Goal: Use online tool/utility: Utilize a website feature to perform a specific function

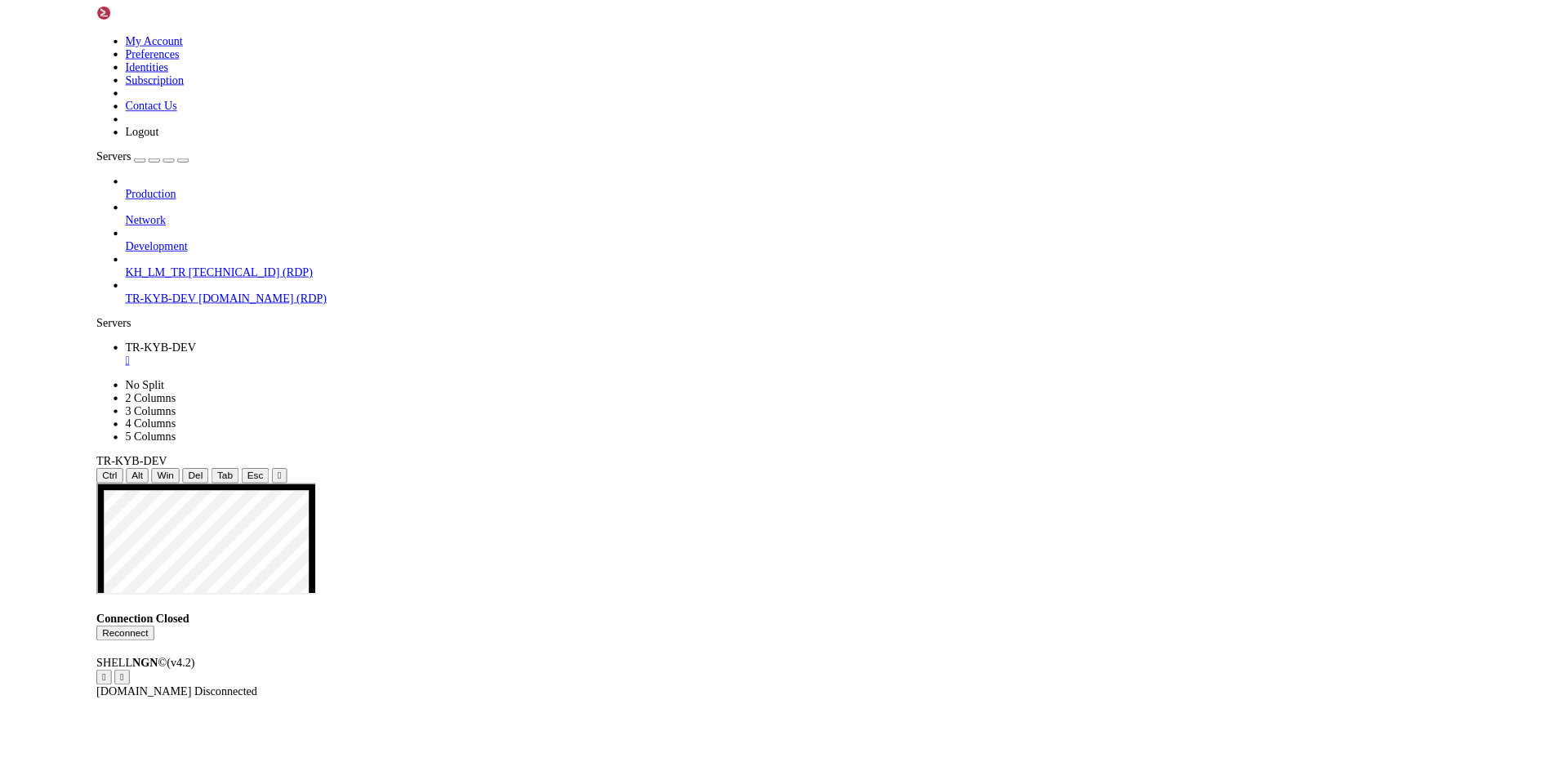
scroll to position [9, 0]
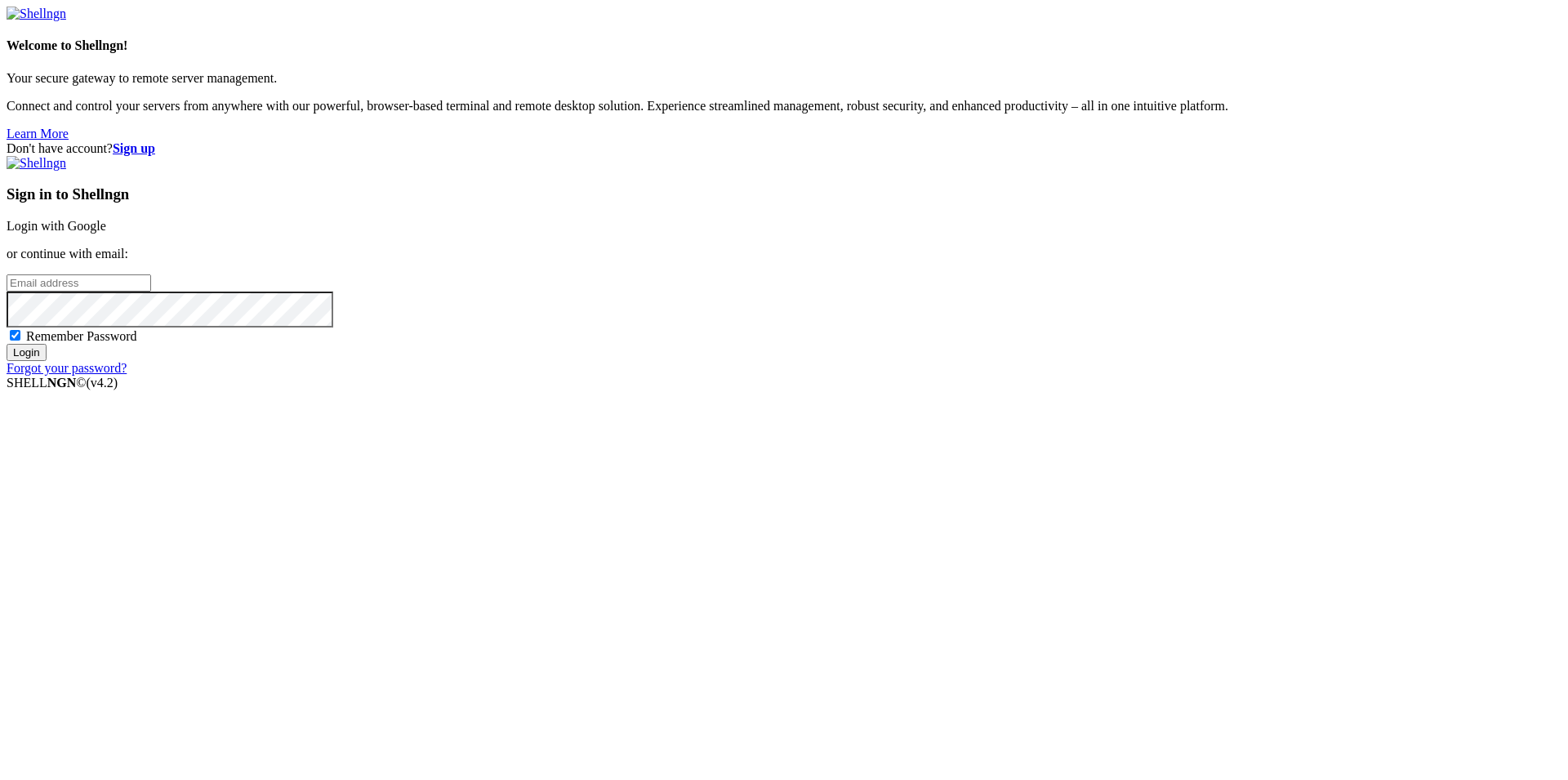
click at [151, 292] on input "email" at bounding box center [78, 283] width 145 height 17
type input "[PERSON_NAME][EMAIL_ADDRESS][DOMAIN_NAME]"
click at [7, 344] on input "Login" at bounding box center [27, 352] width 40 height 17
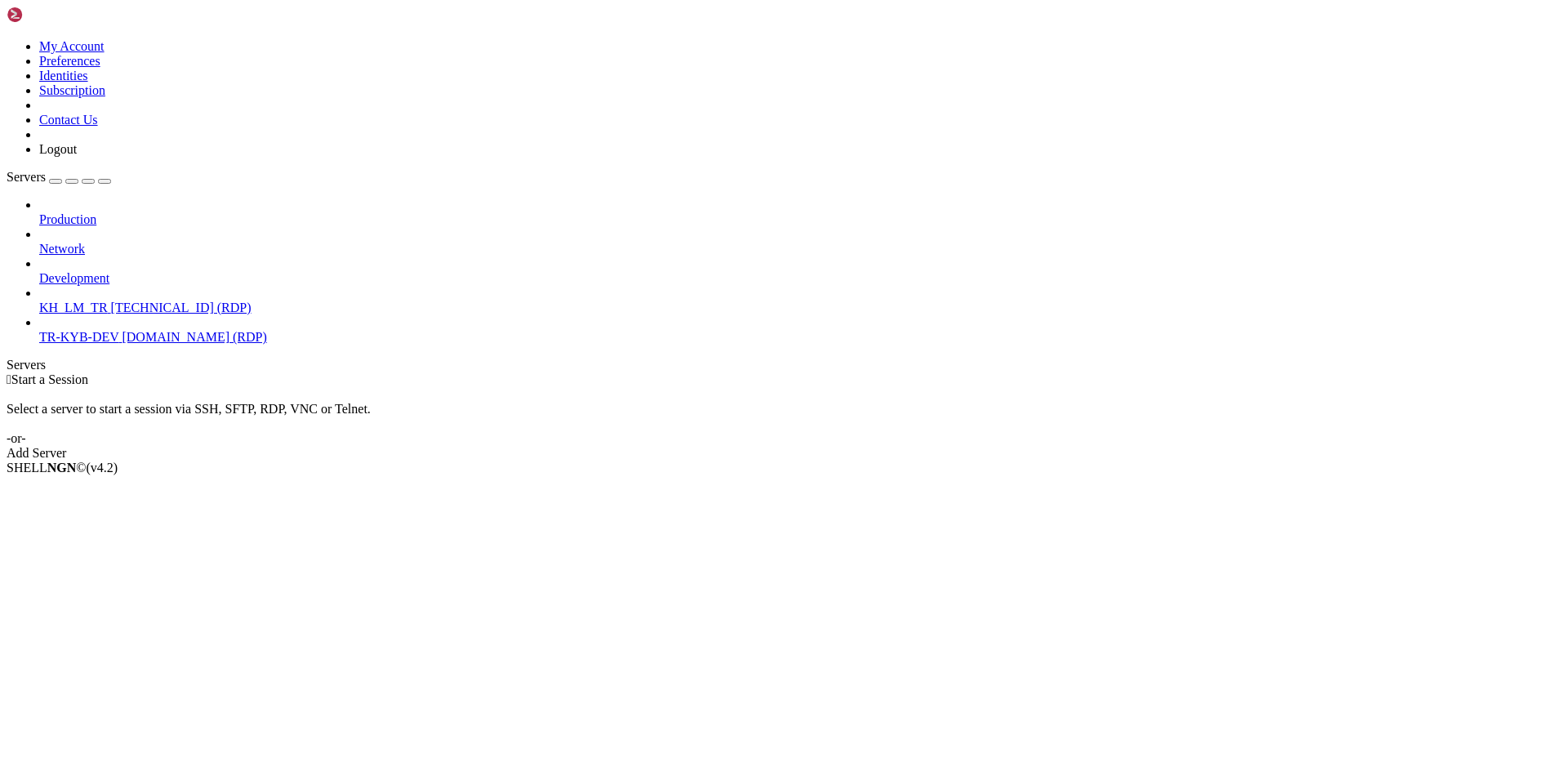
click at [122, 330] on span "[DOMAIN_NAME] (RDP)" at bounding box center [193, 337] width 145 height 14
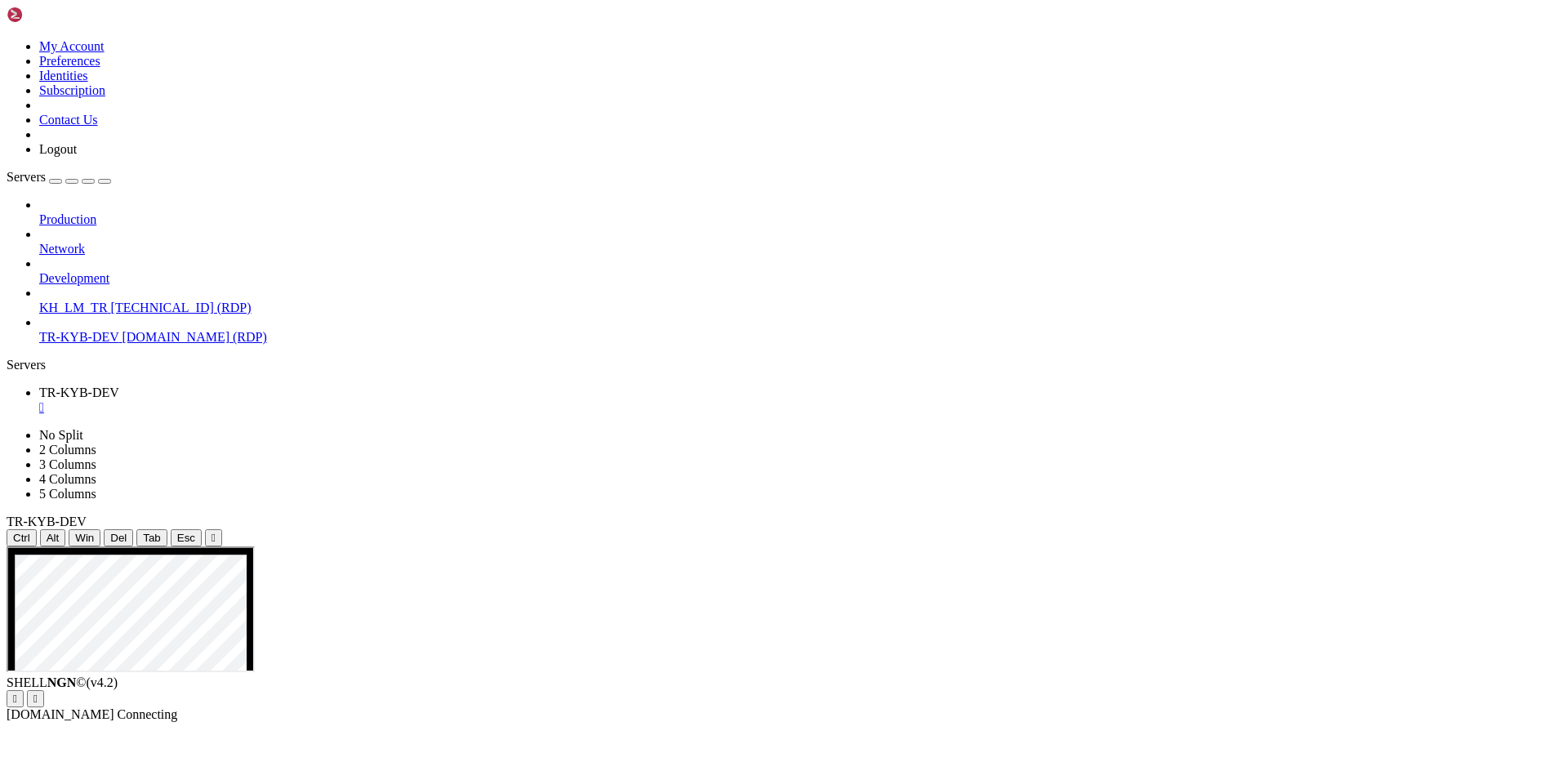
drag, startPoint x: 886, startPoint y: 42, endPoint x: 873, endPoint y: 42, distance: 13.0
click at [7, 546] on icon at bounding box center [7, 546] width 0 height 0
click at [215, 531] on div "" at bounding box center [213, 537] width 4 height 12
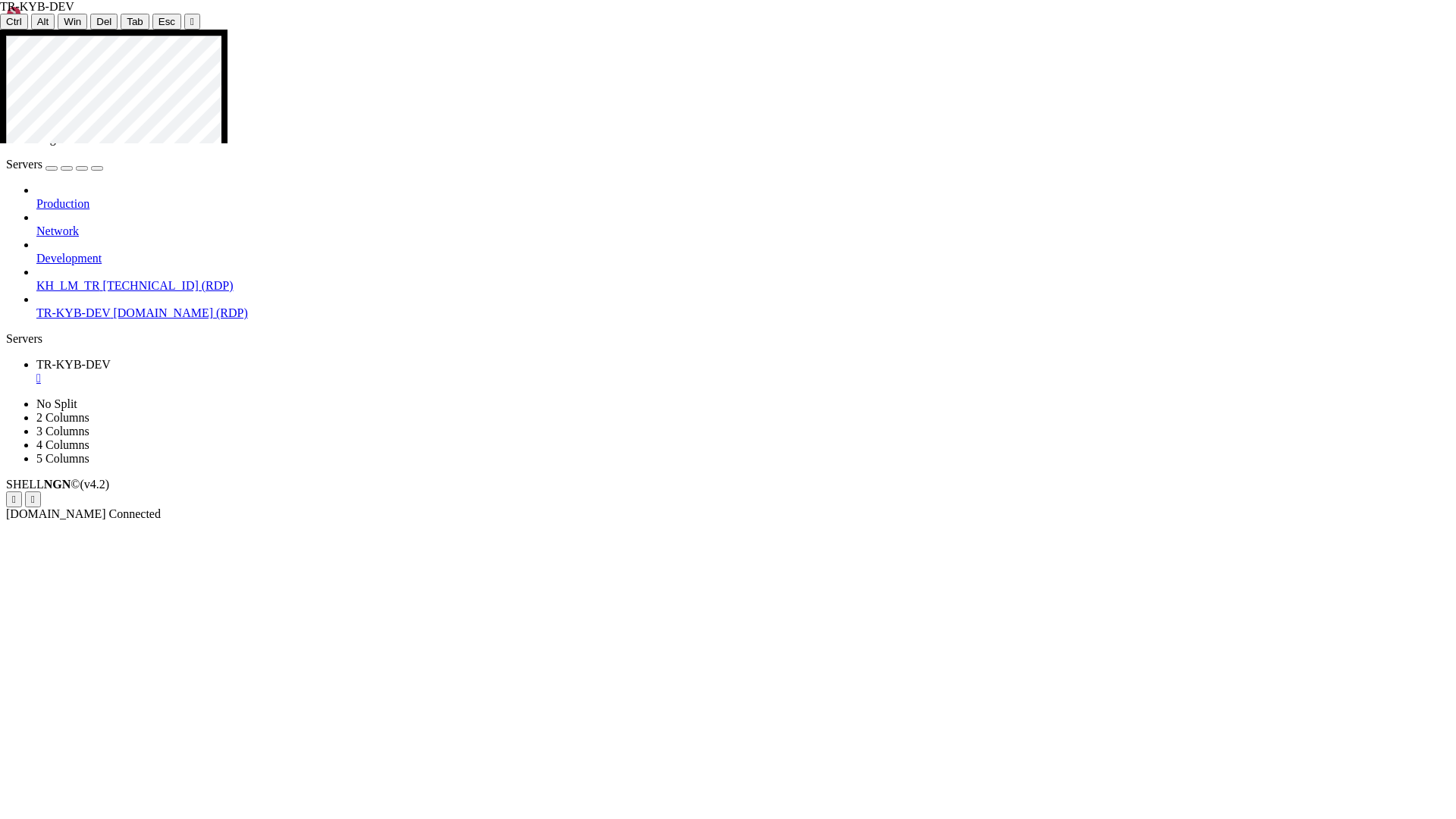
click at [0, 29] on icon at bounding box center [0, 29] width 0 height 0
click at [190, 17] on div "" at bounding box center [192, 21] width 4 height 12
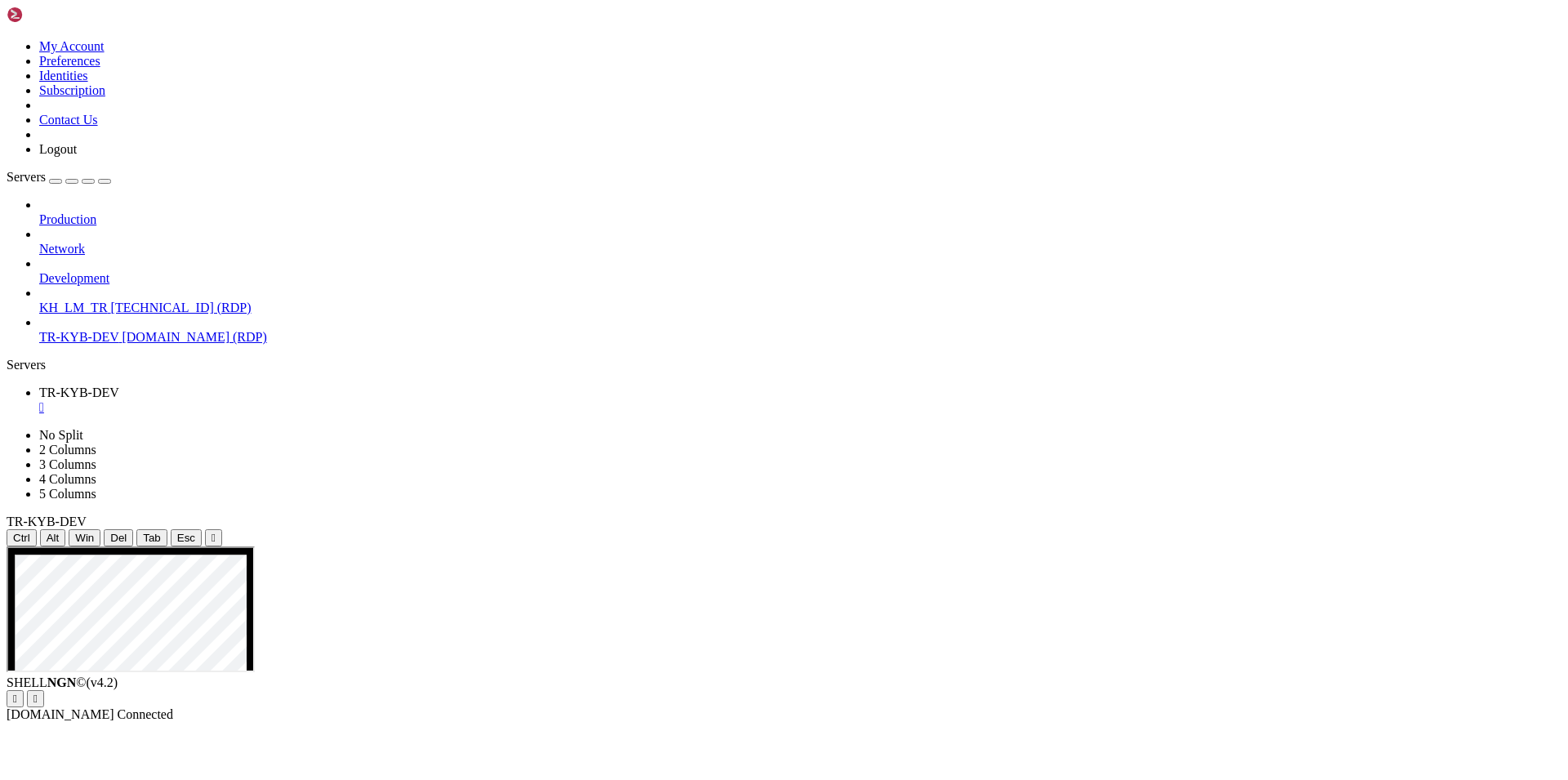
click at [310, 400] on div "" at bounding box center [800, 407] width 1522 height 14
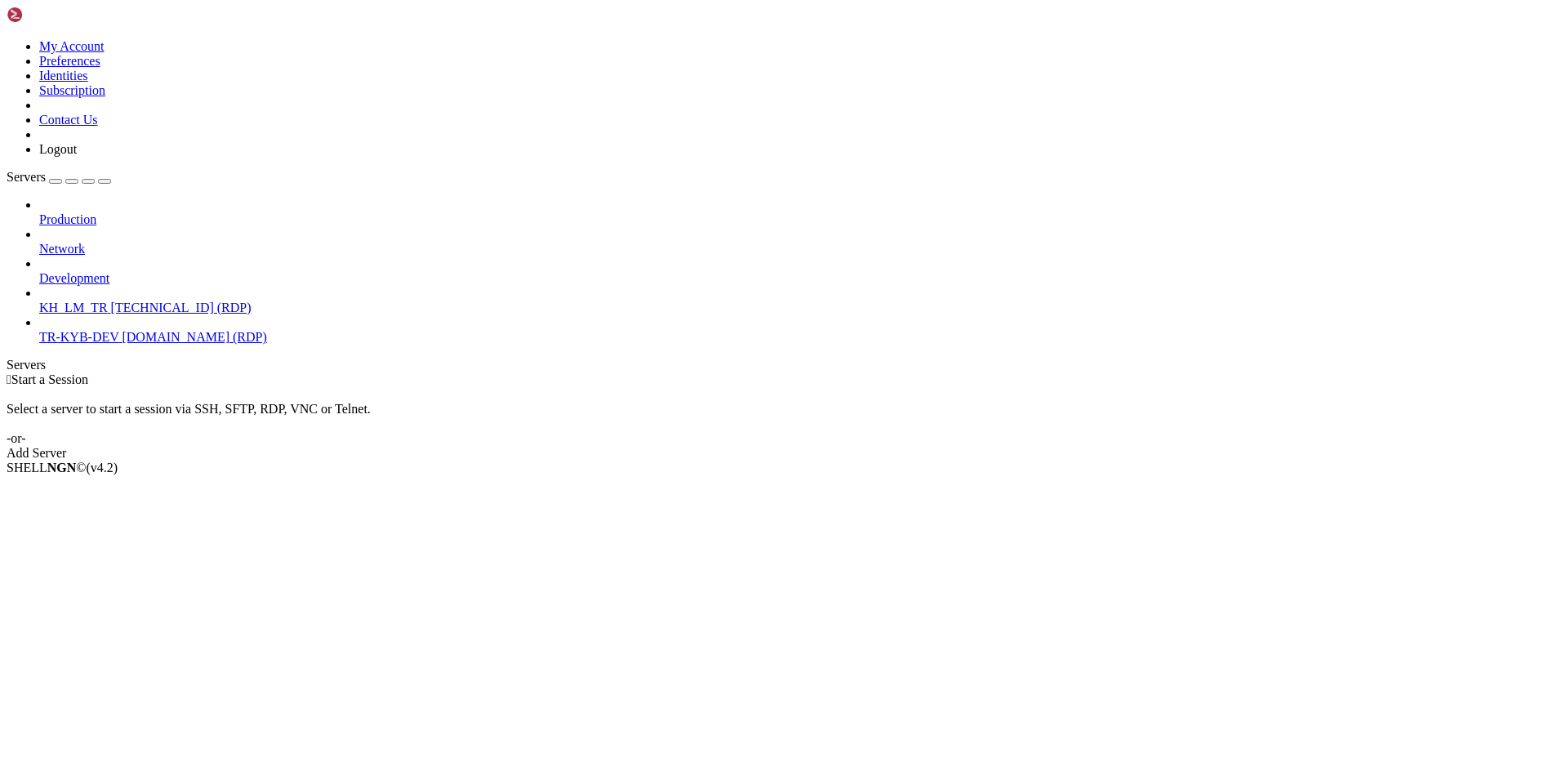
click at [98, 330] on span "TR-KYB-DEV" at bounding box center [78, 337] width 79 height 14
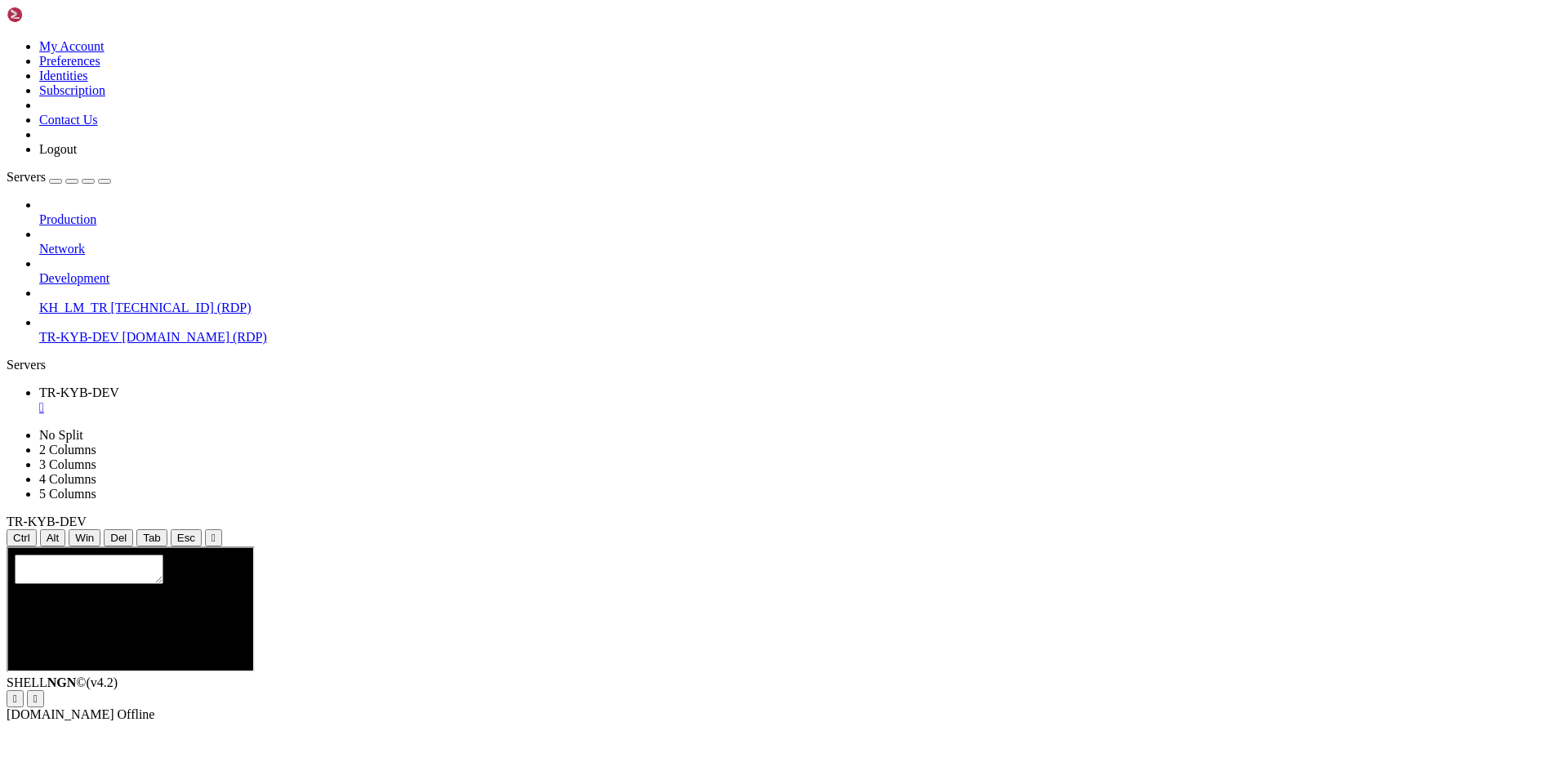
scroll to position [0, 0]
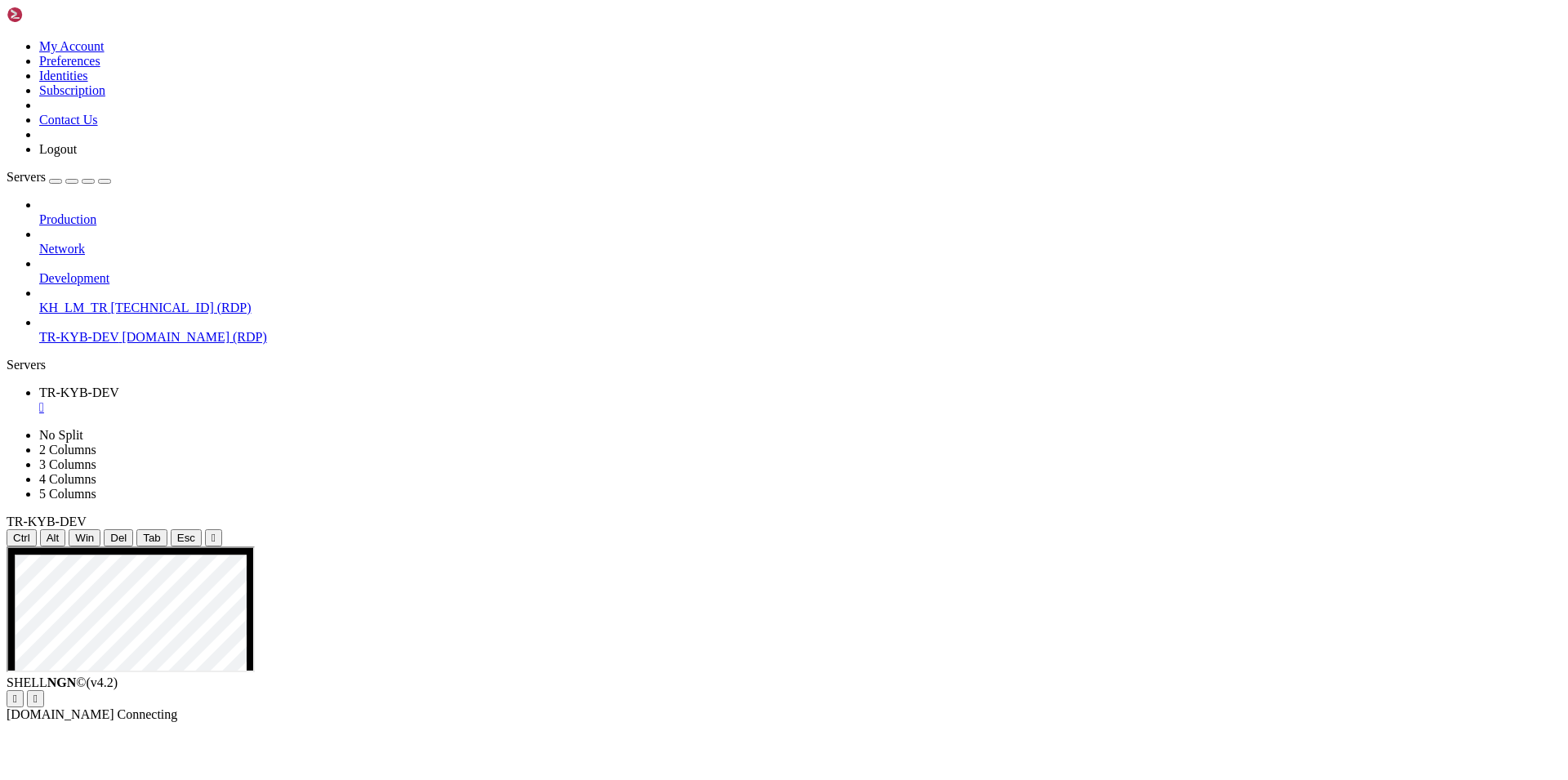
click at [222, 529] on button "" at bounding box center [213, 538] width 17 height 17
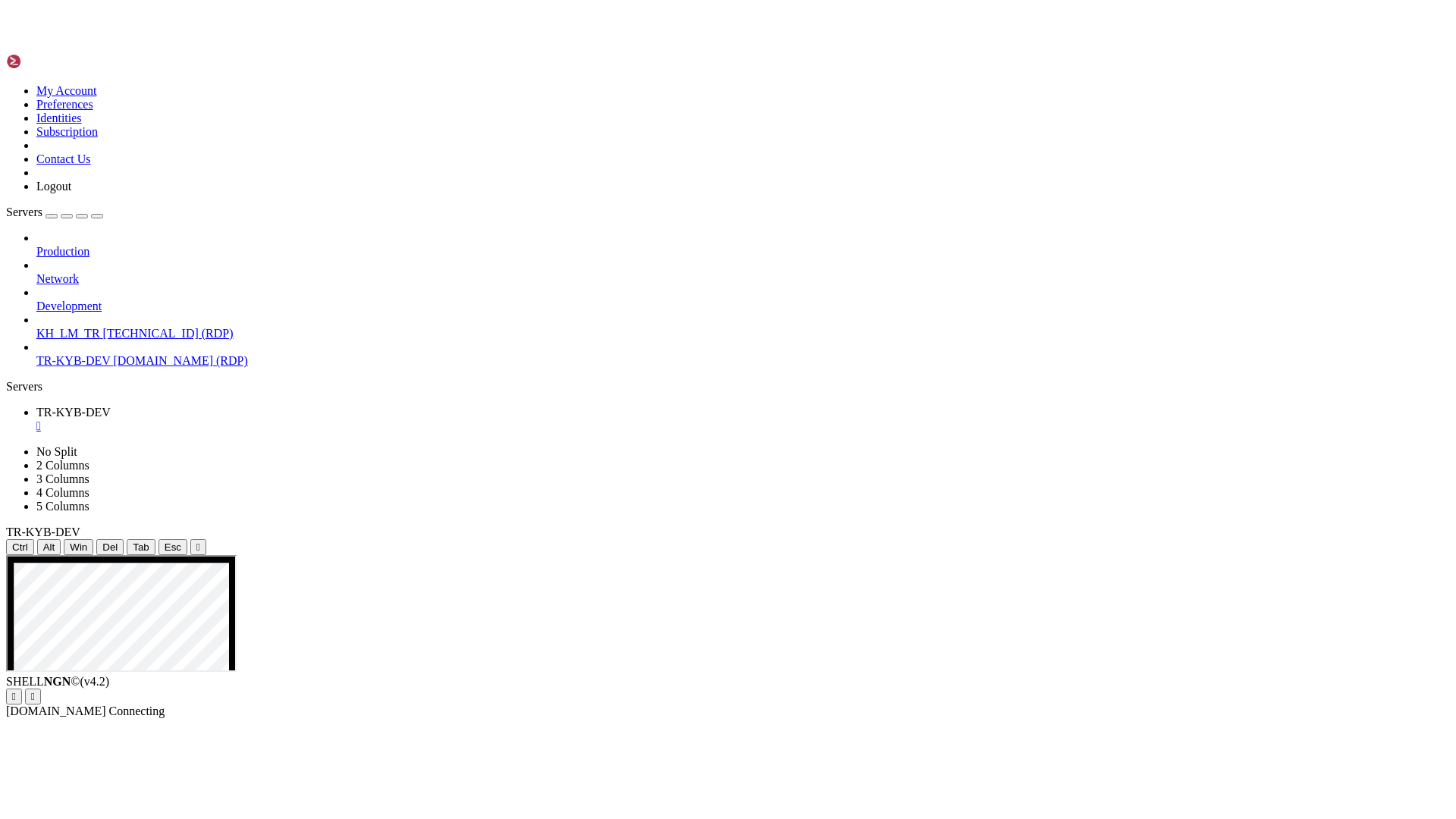
scroll to position [8, 0]
